Goal: Task Accomplishment & Management: Use online tool/utility

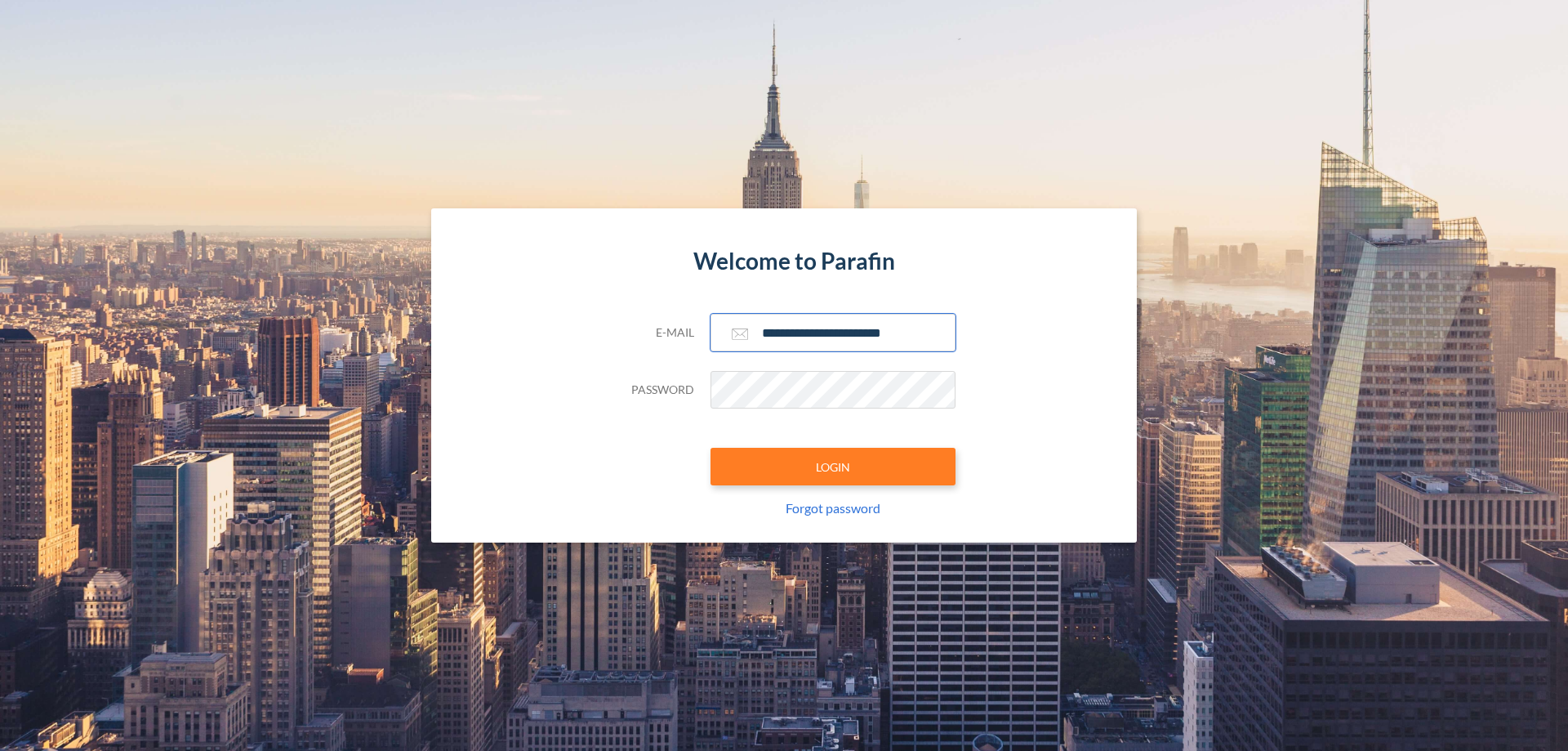
type input "**********"
click at [833, 467] on button "LOGIN" at bounding box center [833, 466] width 245 height 38
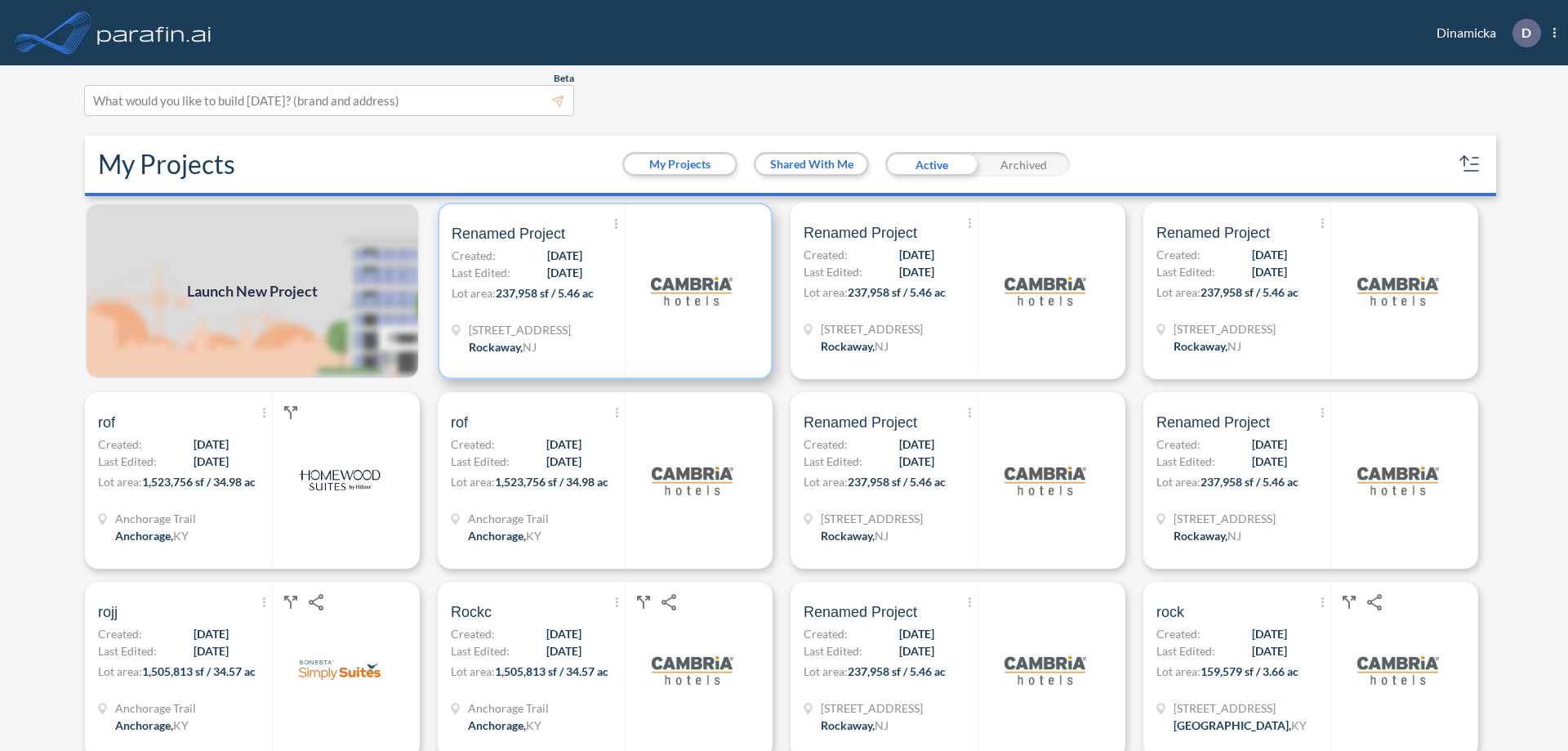
scroll to position [4, 0]
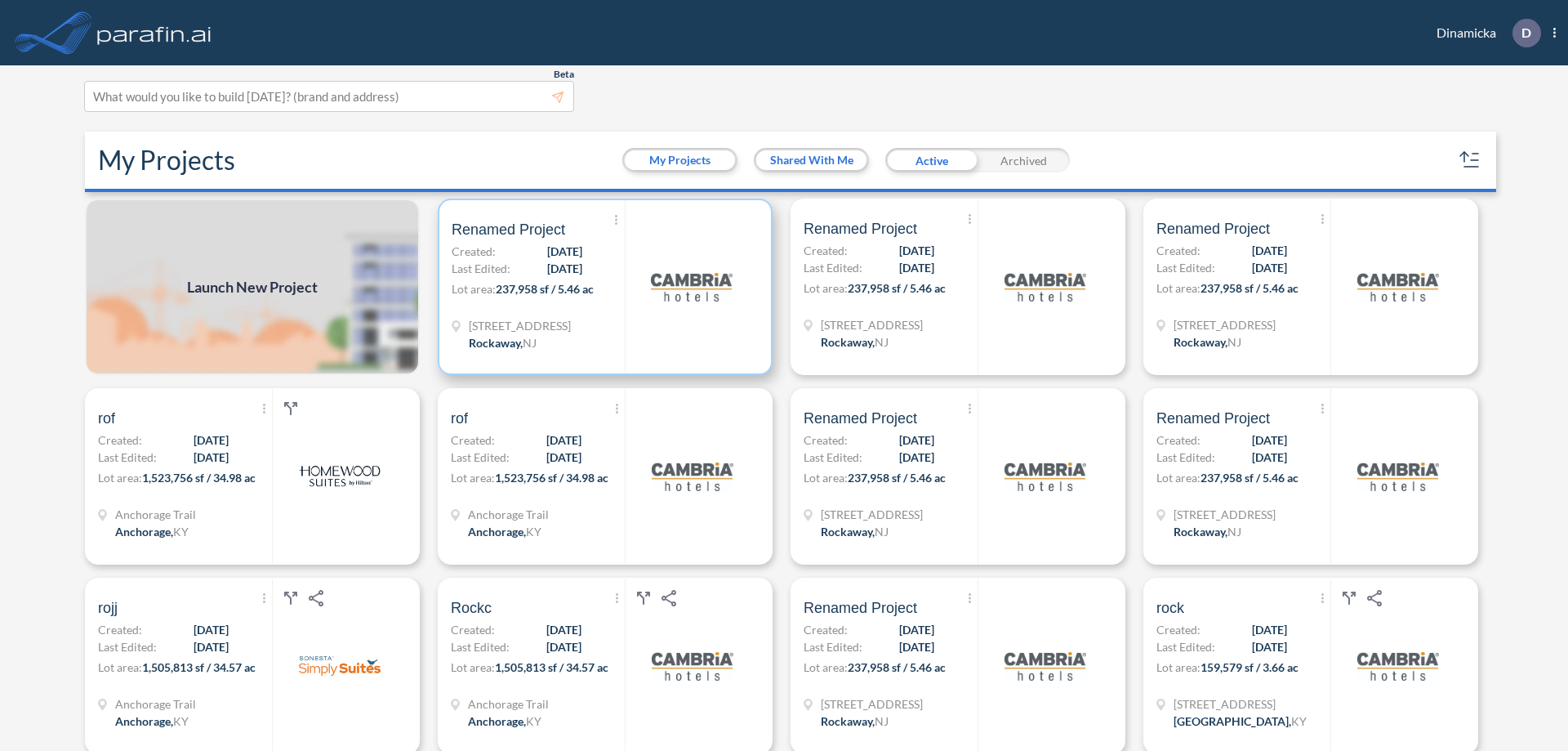
click at [602, 287] on p "Lot area: 237,958 sf / 5.46 ac" at bounding box center [538, 292] width 173 height 24
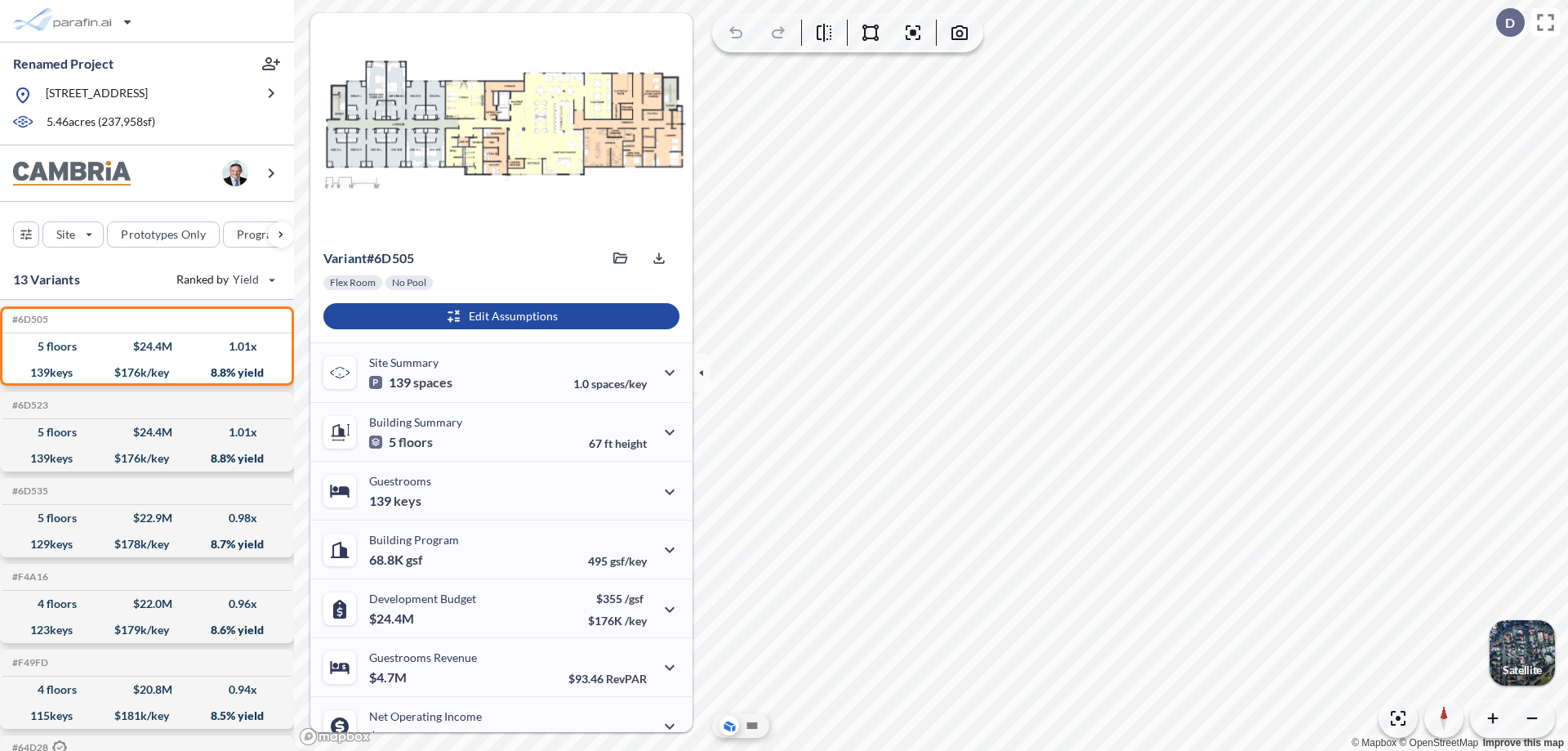
scroll to position [82, 0]
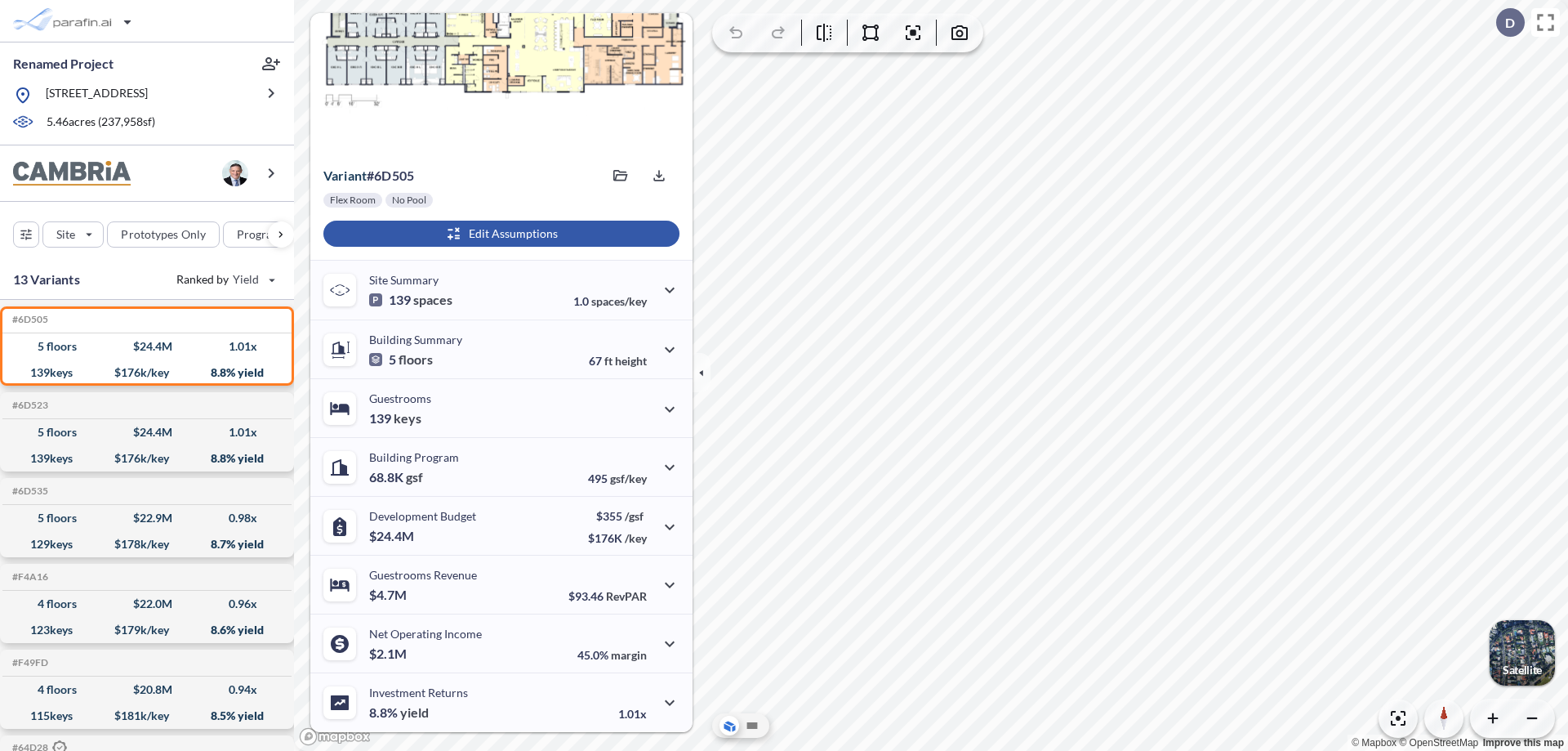
click at [499, 233] on div "button" at bounding box center [501, 233] width 356 height 26
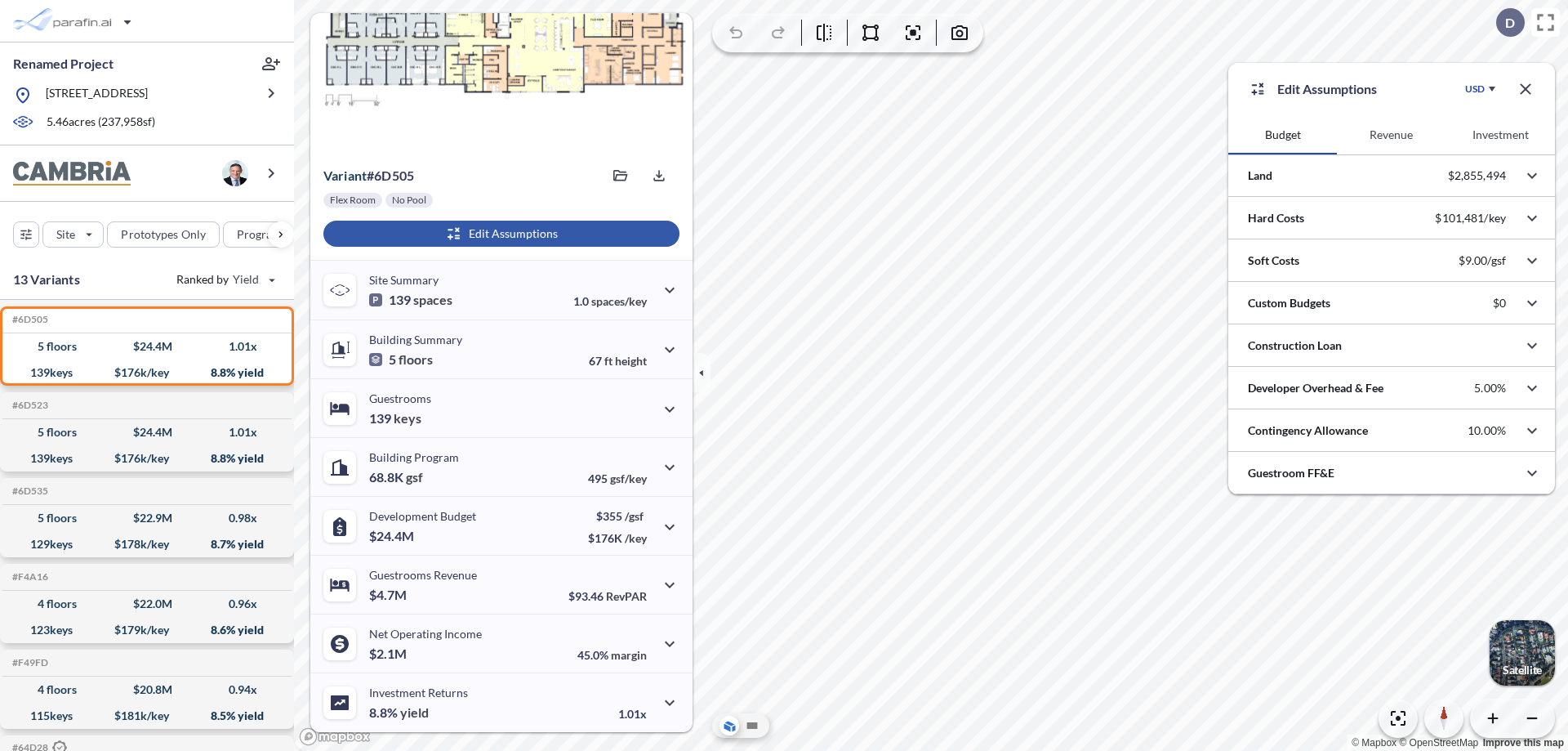
click at [1391, 135] on button "Revenue" at bounding box center [1391, 135] width 108 height 39
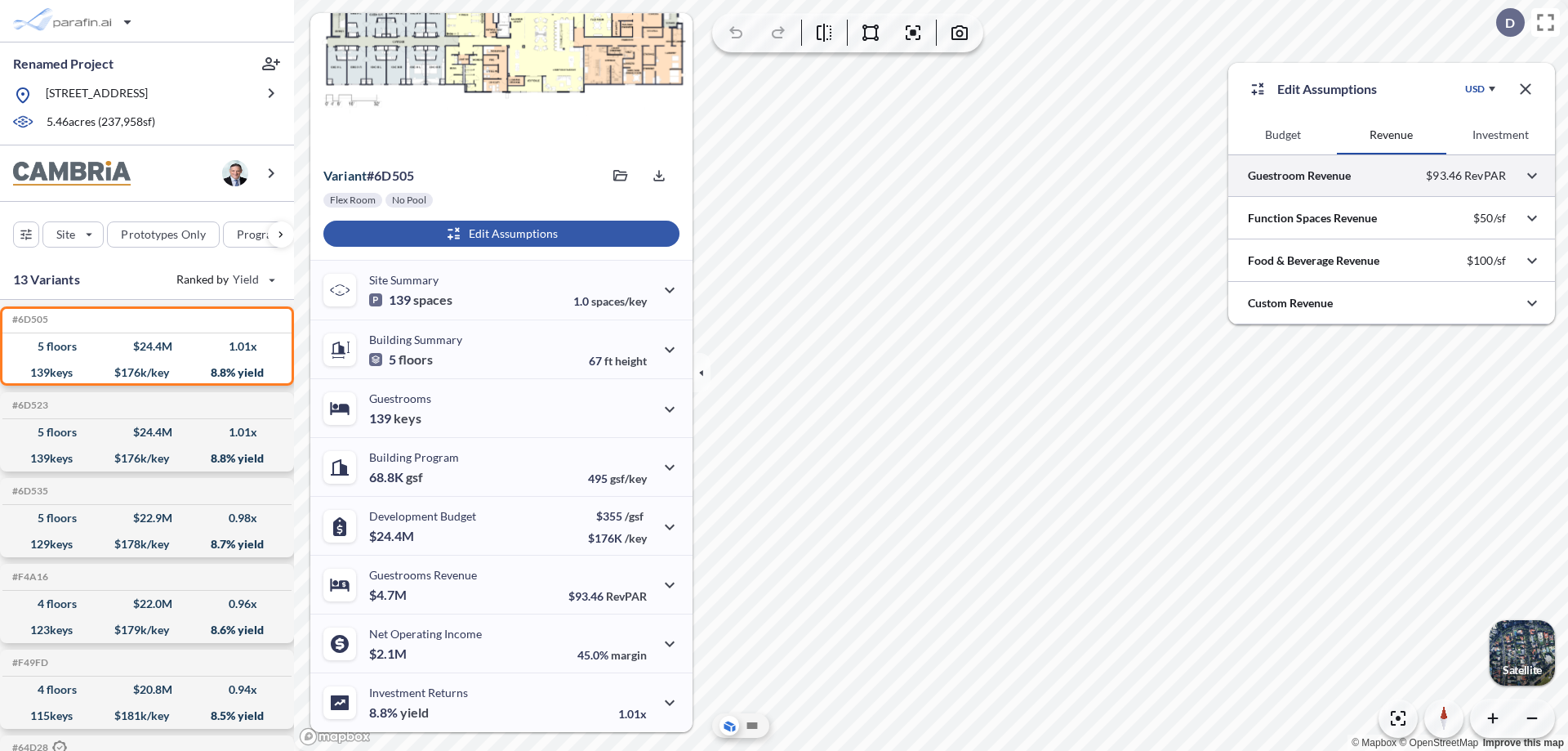
click at [1391, 176] on div at bounding box center [1392, 176] width 327 height 42
